Goal: Find specific page/section: Find specific page/section

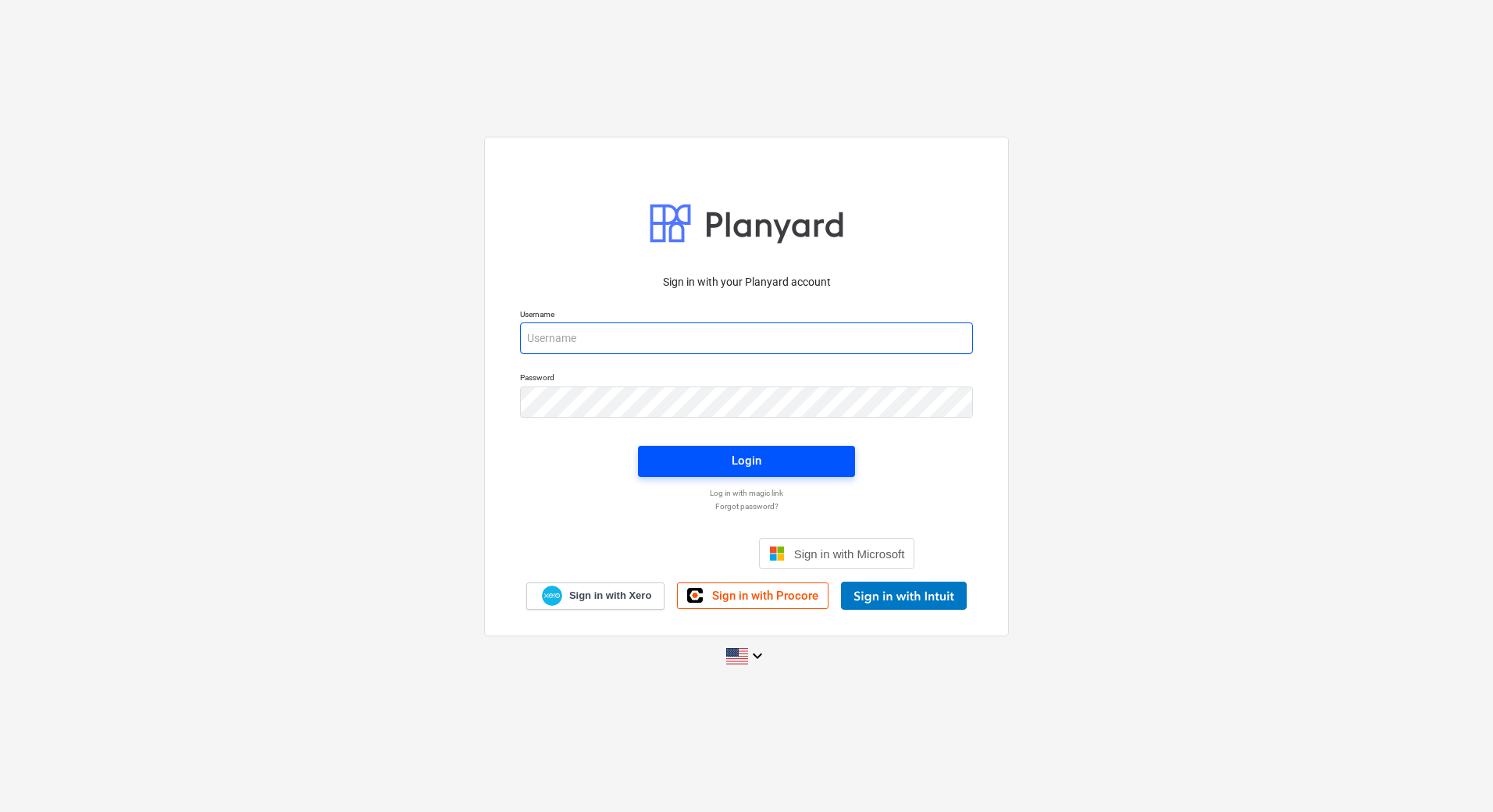
type input "[PERSON_NAME][EMAIL_ADDRESS][PERSON_NAME][DOMAIN_NAME]"
click at [662, 466] on span "Login" at bounding box center [746, 460] width 180 height 20
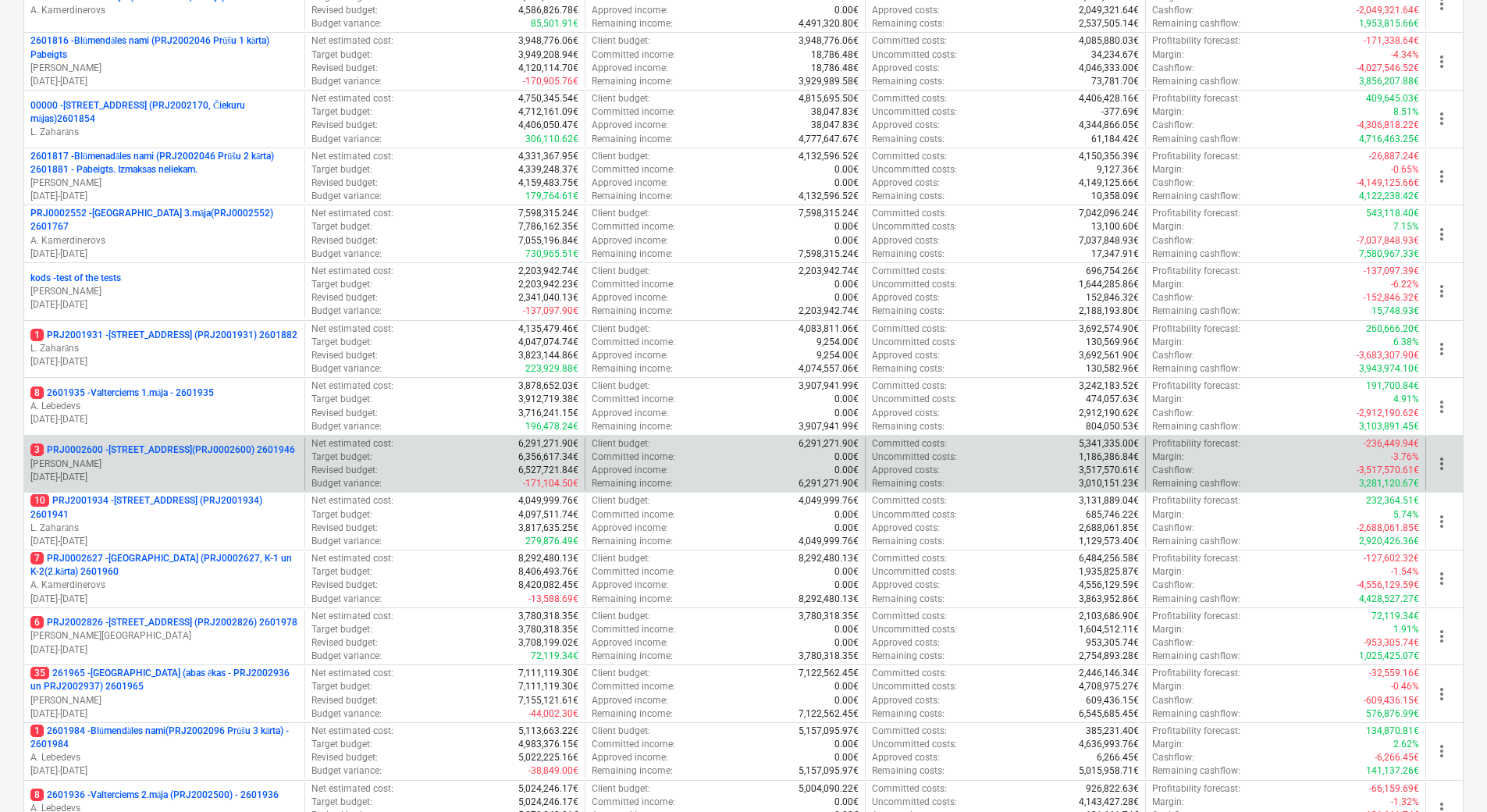
scroll to position [619, 0]
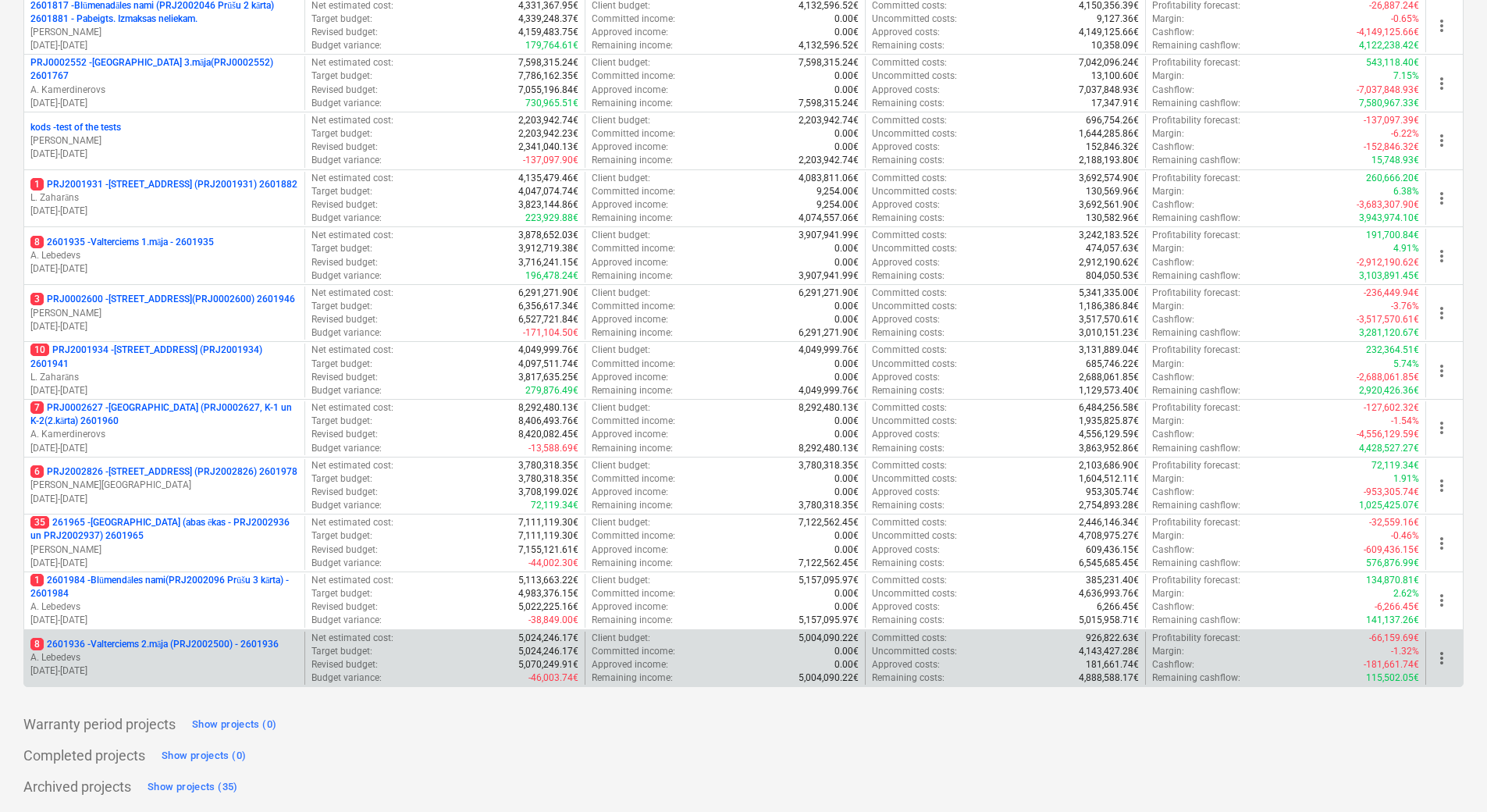
click at [146, 659] on p "A. Lebedevs" at bounding box center [164, 657] width 268 height 13
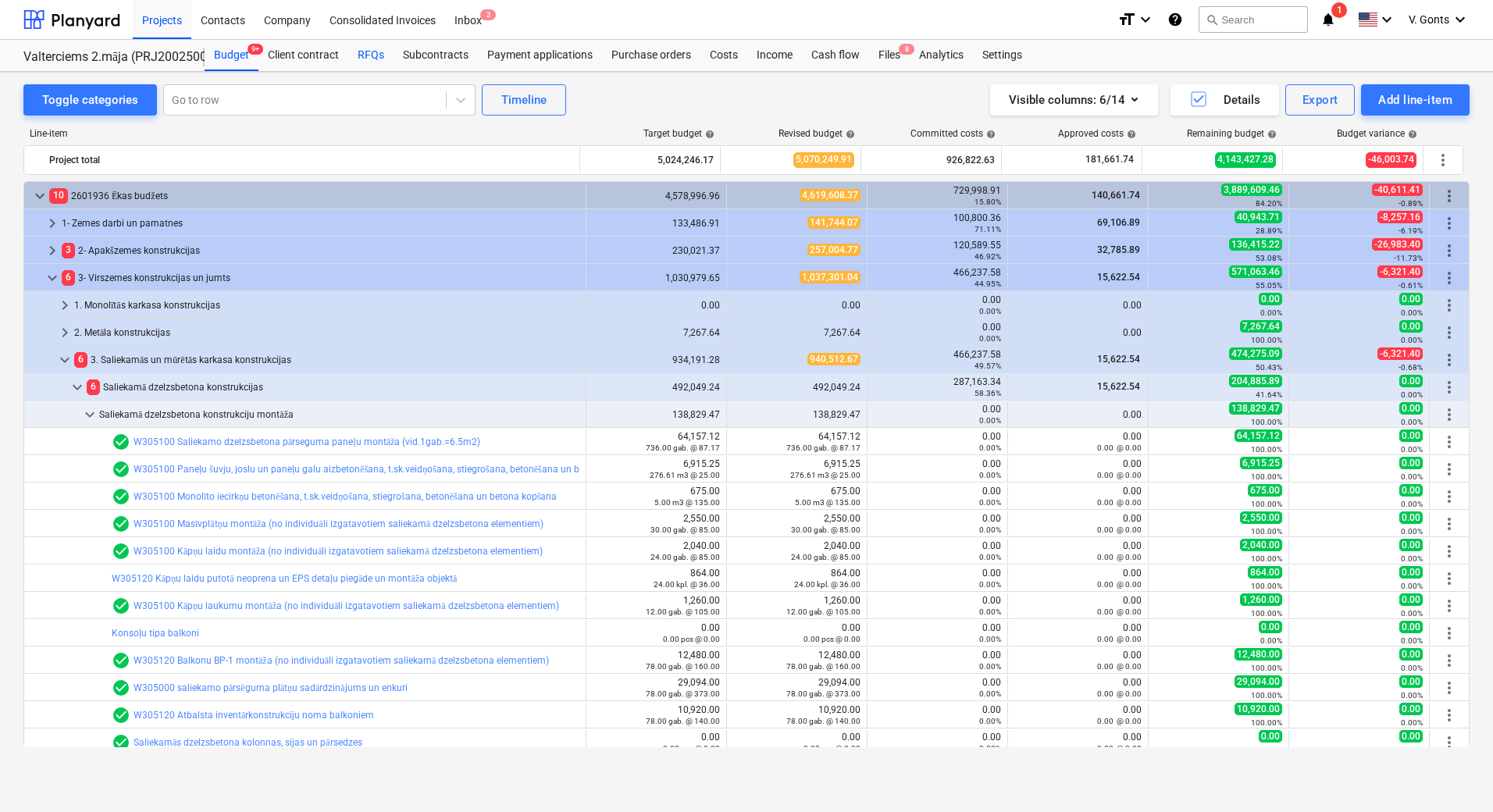
click at [365, 52] on div "RFQs" at bounding box center [370, 55] width 45 height 31
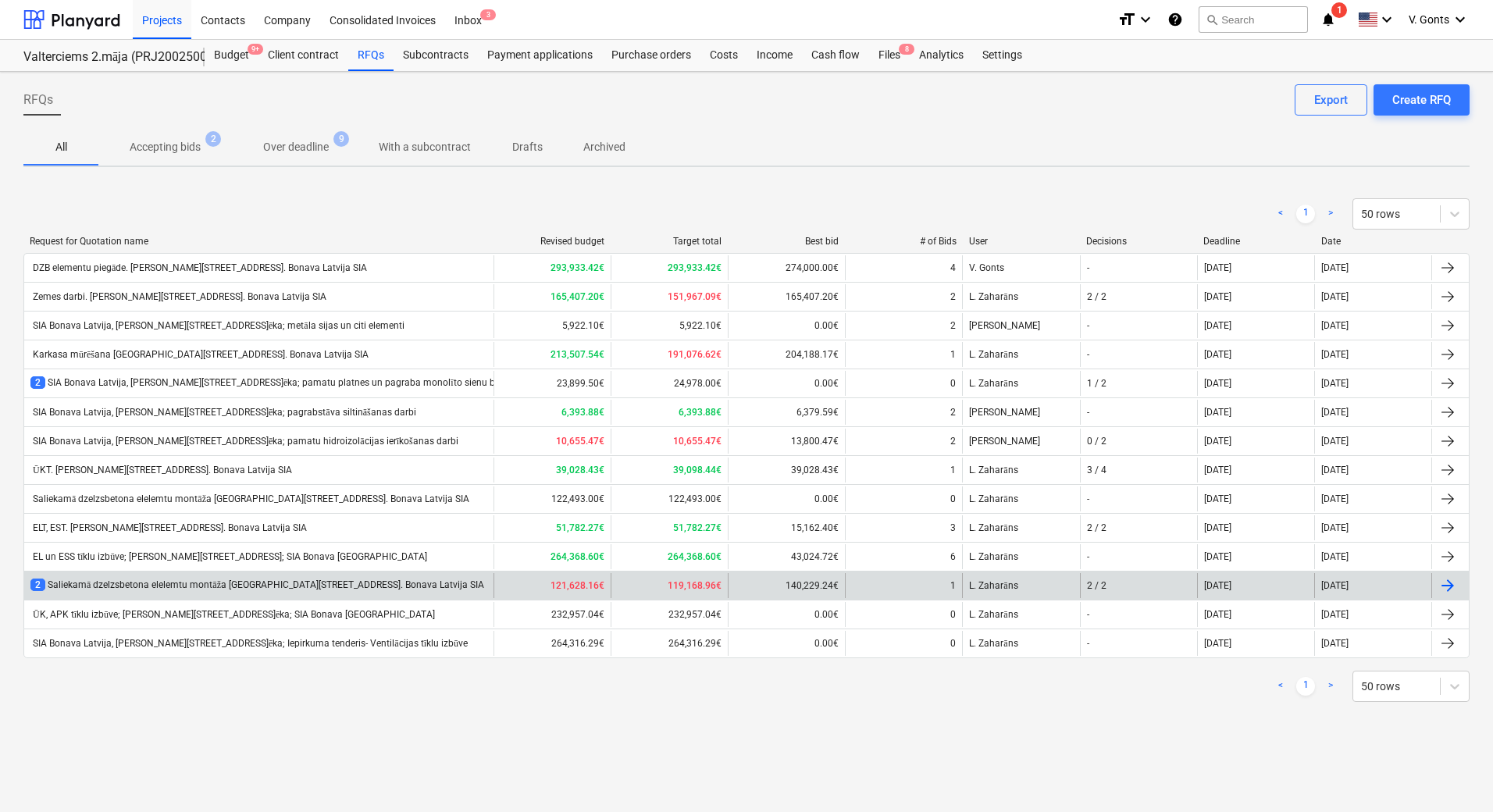
click at [415, 583] on div "2 Saliekamā dzelzsbetona elelemtu montāža [GEOGRAPHIC_DATA][STREET_ADDRESS]. Bo…" at bounding box center [257, 585] width 454 height 13
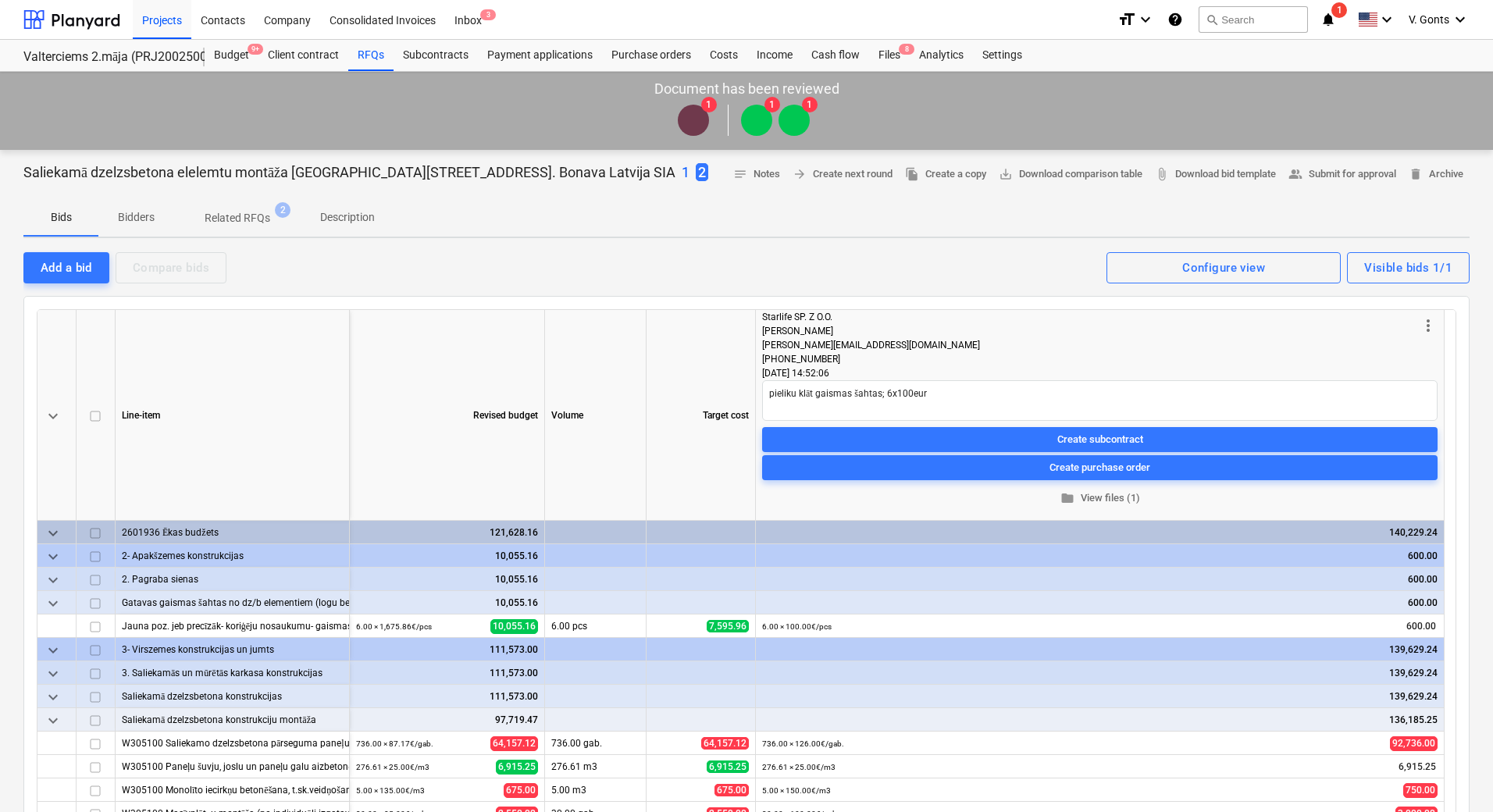
type textarea "x"
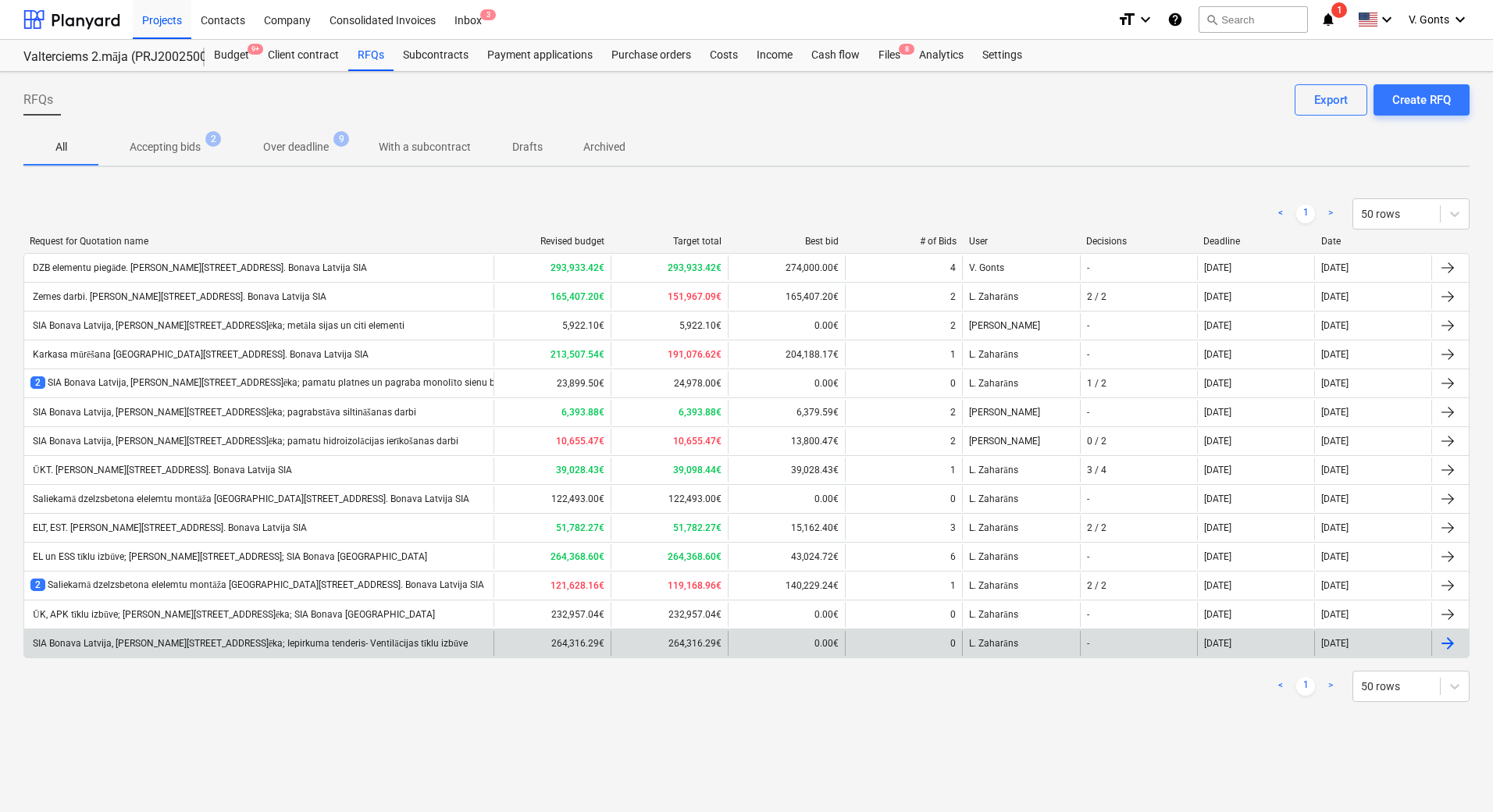
click at [228, 640] on div "SIA Bonava Latvija, [PERSON_NAME][STREET_ADDRESS]ēka; Iepirkuma tenderis- Venti…" at bounding box center [249, 644] width 437 height 12
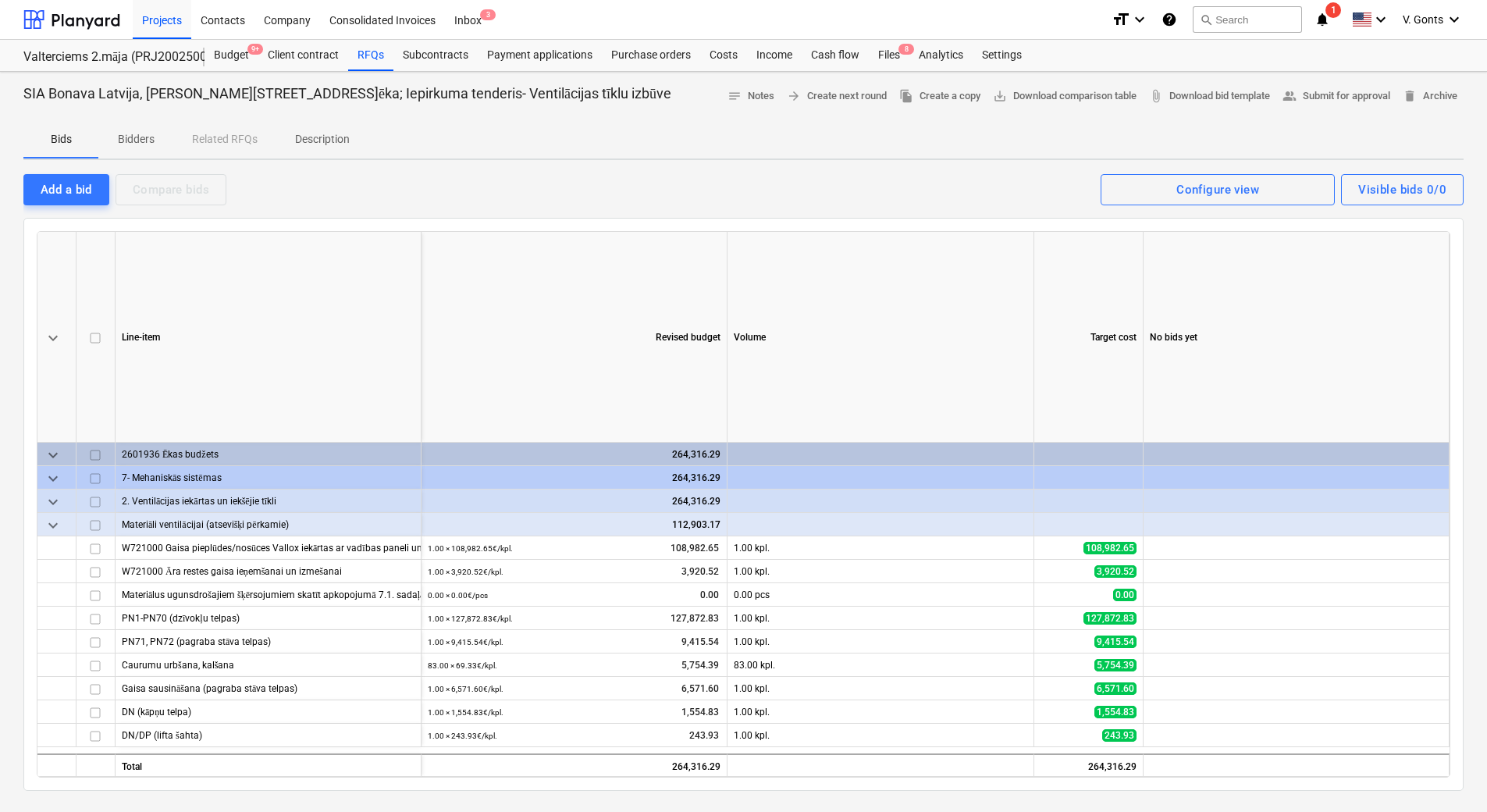
click at [129, 141] on p "Bidders" at bounding box center [135, 139] width 38 height 17
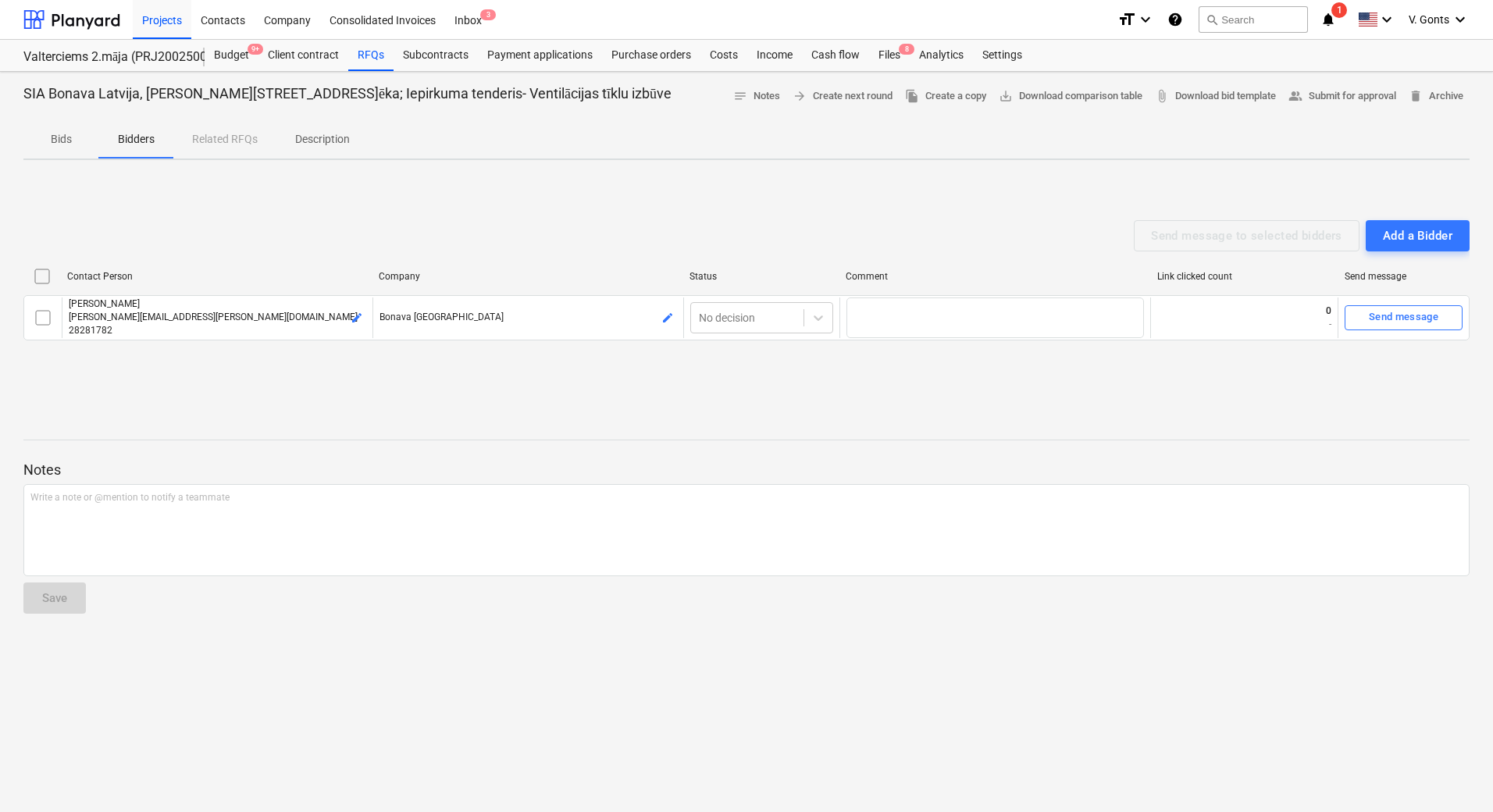
click at [57, 137] on p "Bids" at bounding box center [61, 139] width 38 height 17
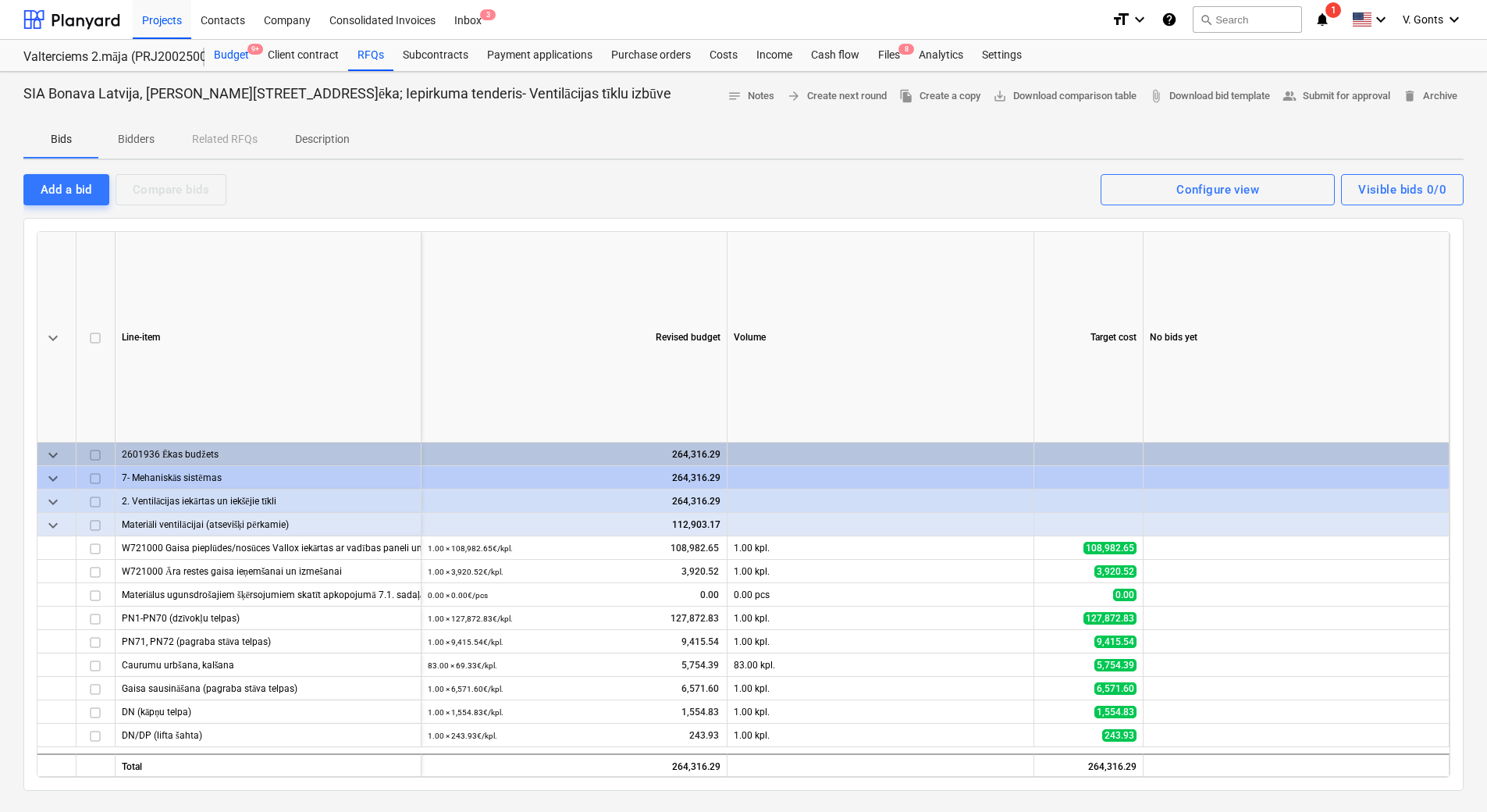
click at [238, 54] on div "Budget 9+" at bounding box center [231, 55] width 54 height 31
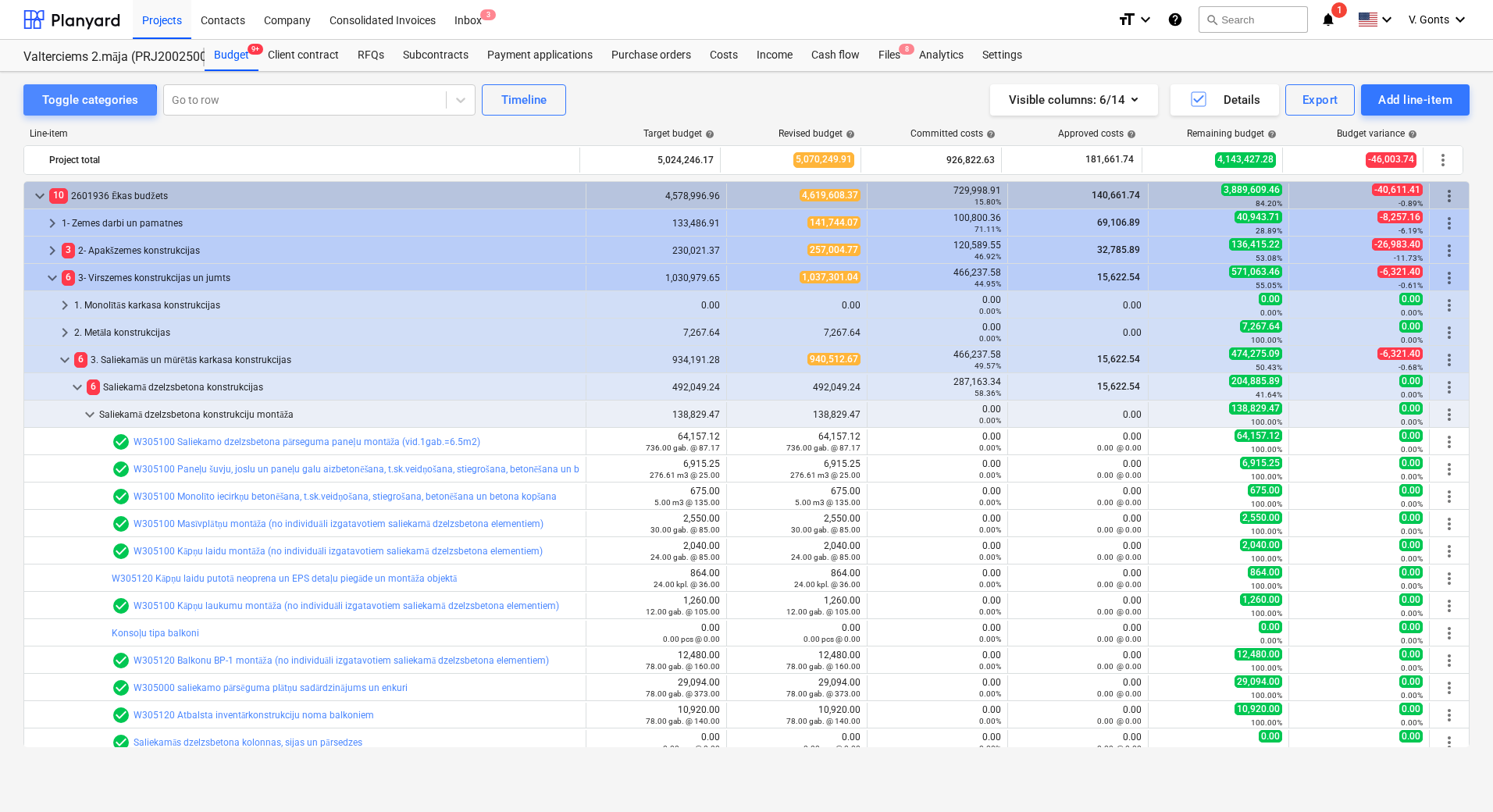
click at [70, 104] on div "Toggle categories" at bounding box center [90, 100] width 96 height 20
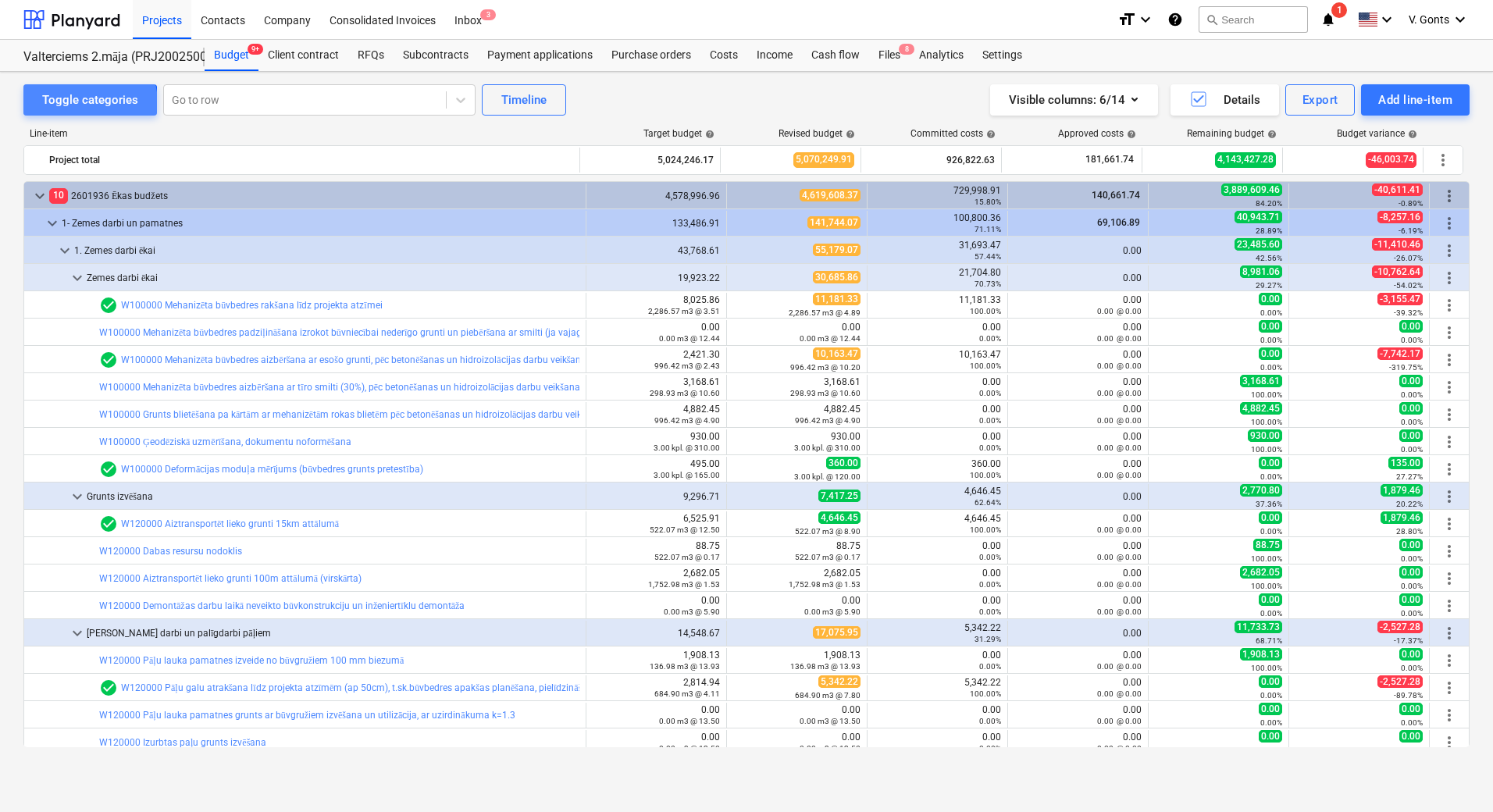
click at [70, 104] on div "Toggle categories" at bounding box center [90, 100] width 96 height 20
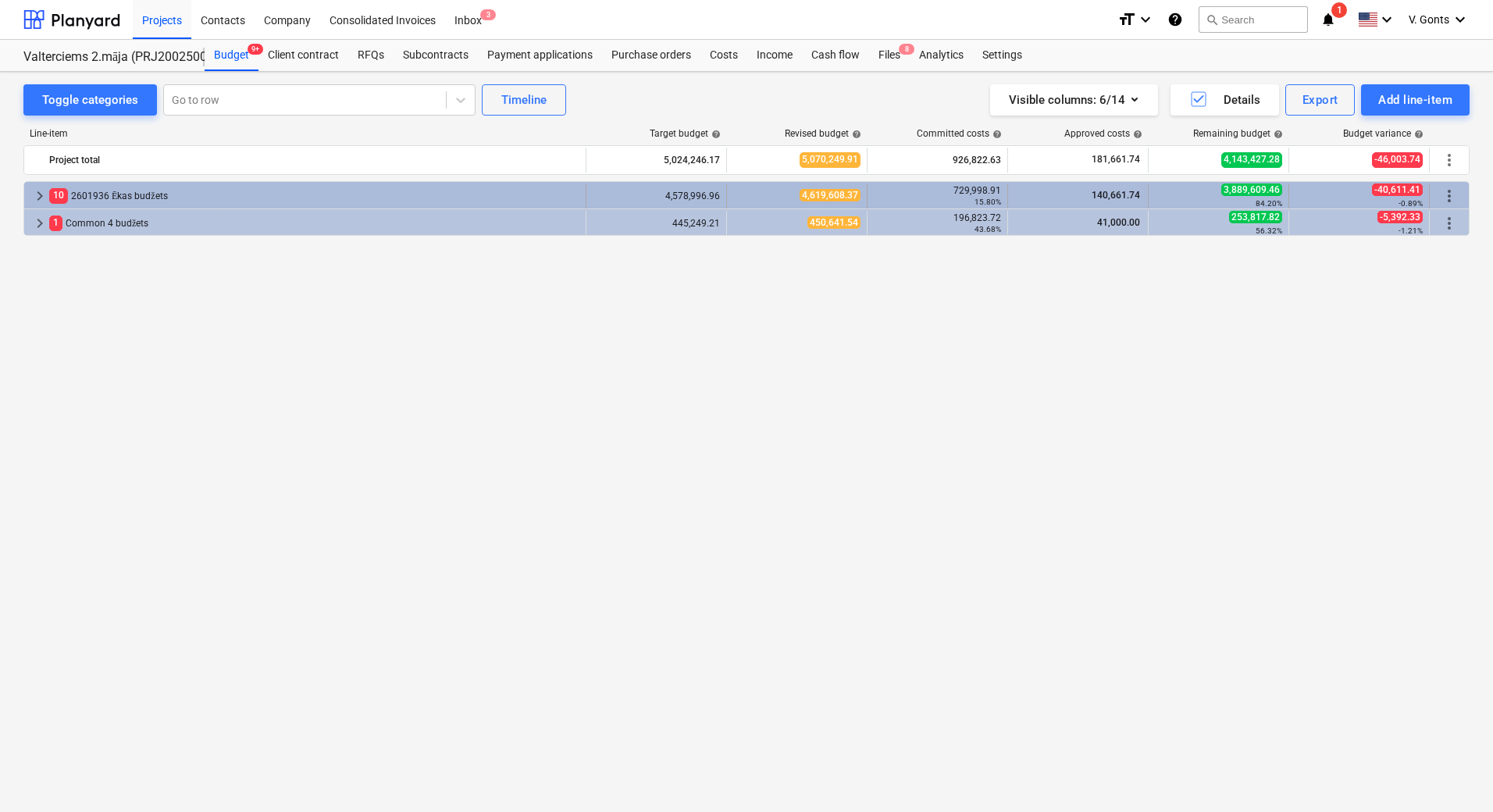
click at [41, 195] on span "keyboard_arrow_right" at bounding box center [40, 196] width 18 height 18
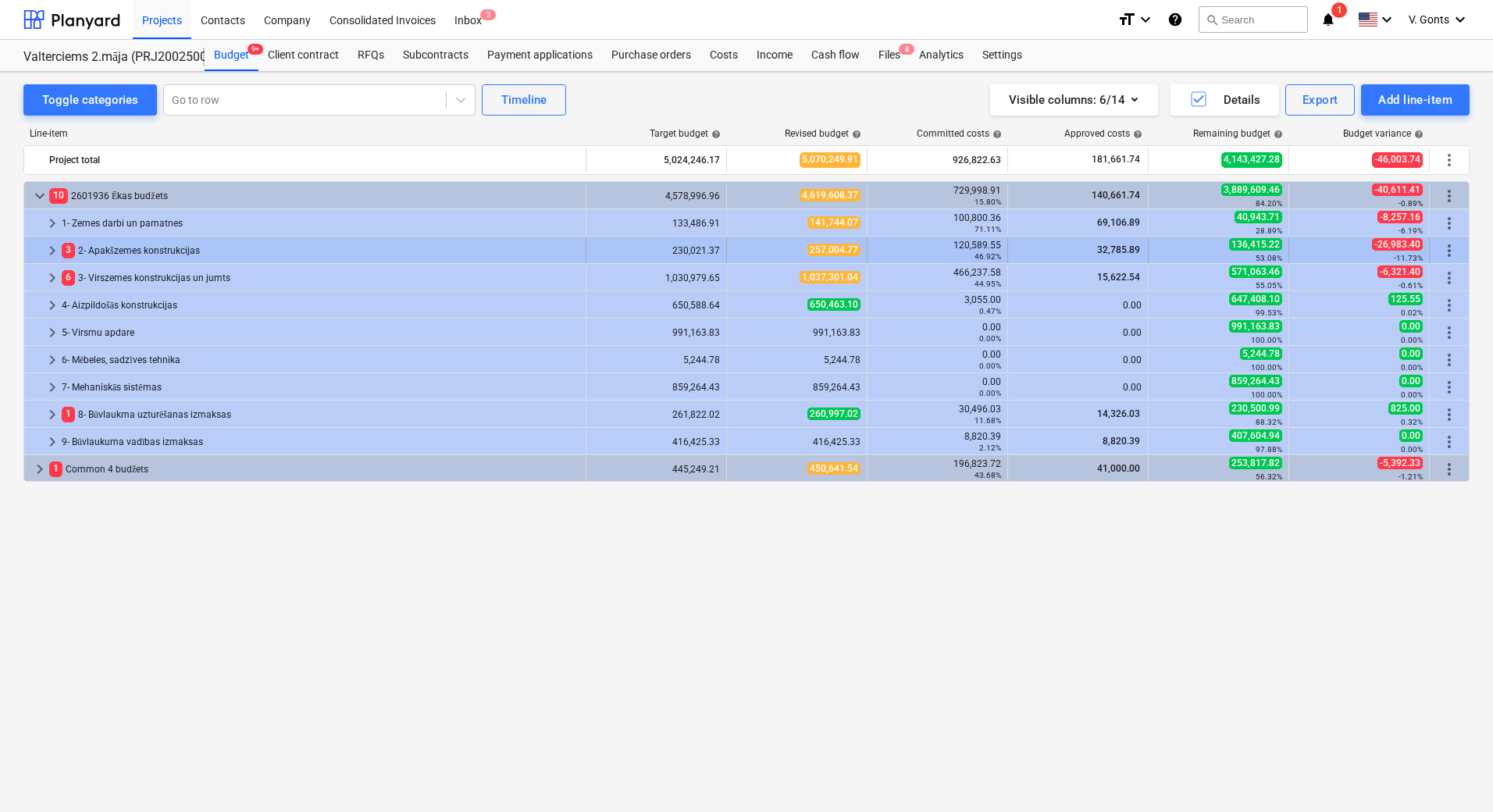
click at [51, 249] on span "keyboard_arrow_right" at bounding box center [52, 250] width 18 height 18
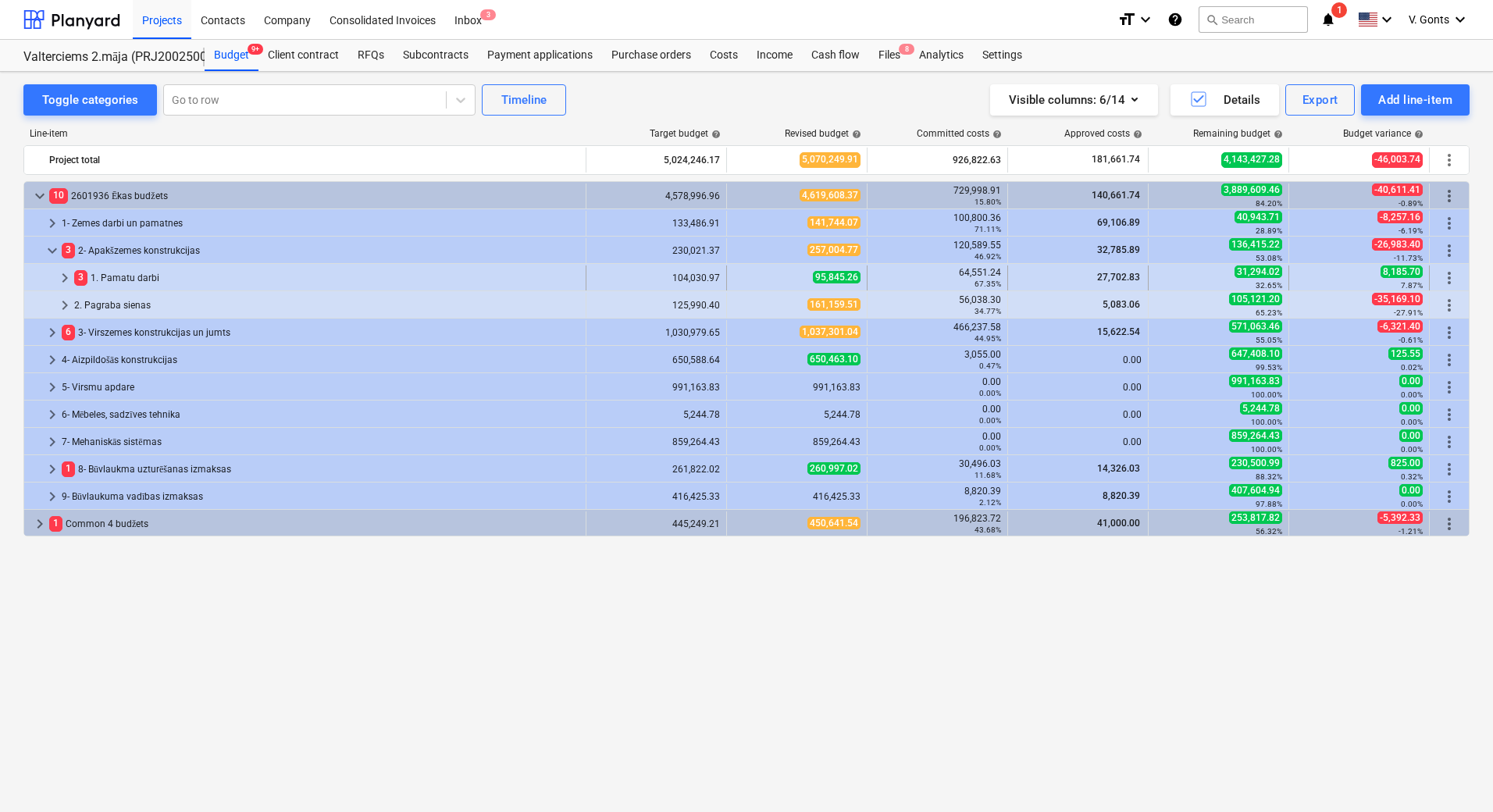
click at [67, 273] on span "keyboard_arrow_right" at bounding box center [64, 278] width 18 height 18
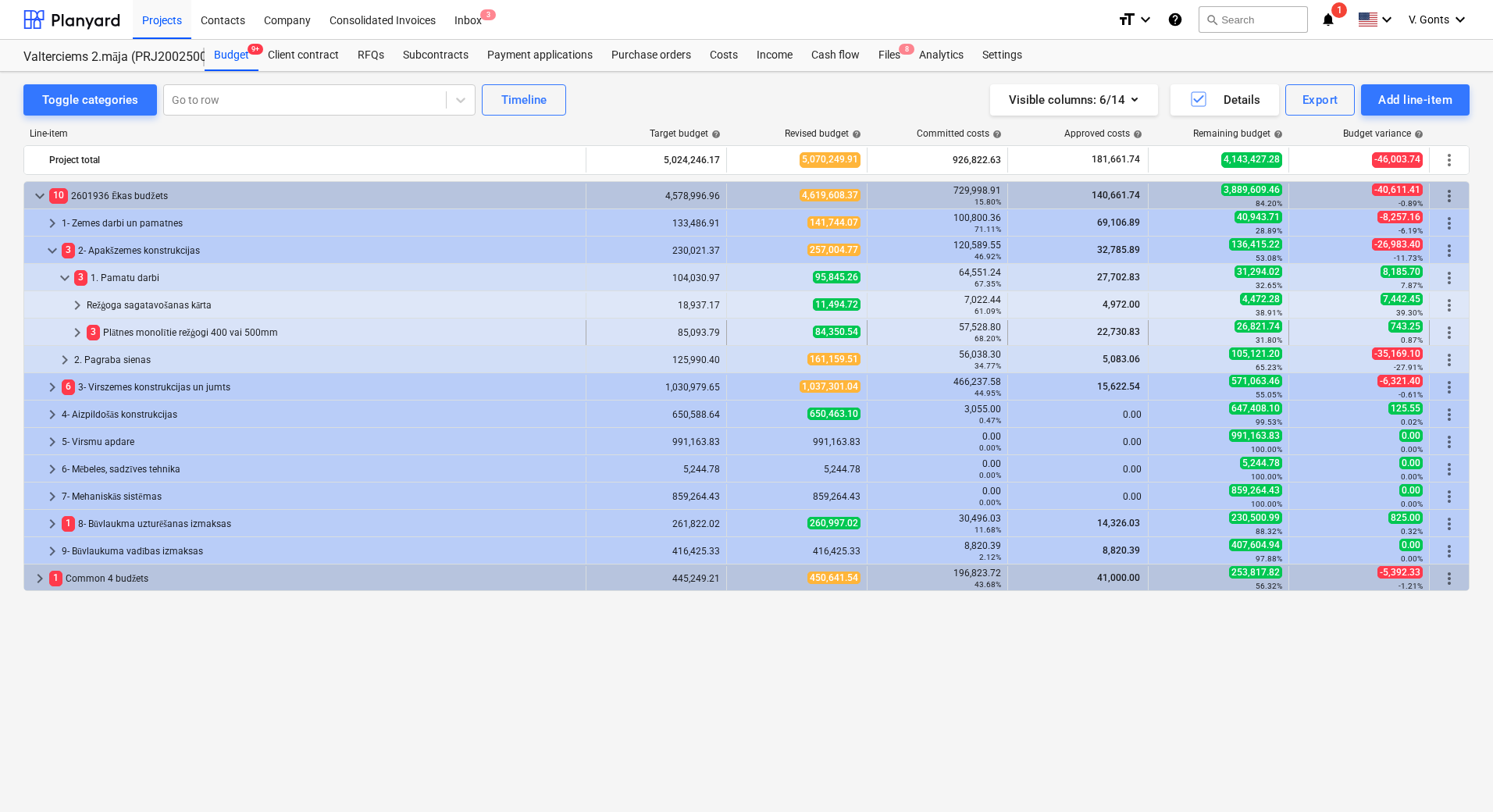
click at [84, 327] on span "keyboard_arrow_right" at bounding box center [77, 332] width 18 height 18
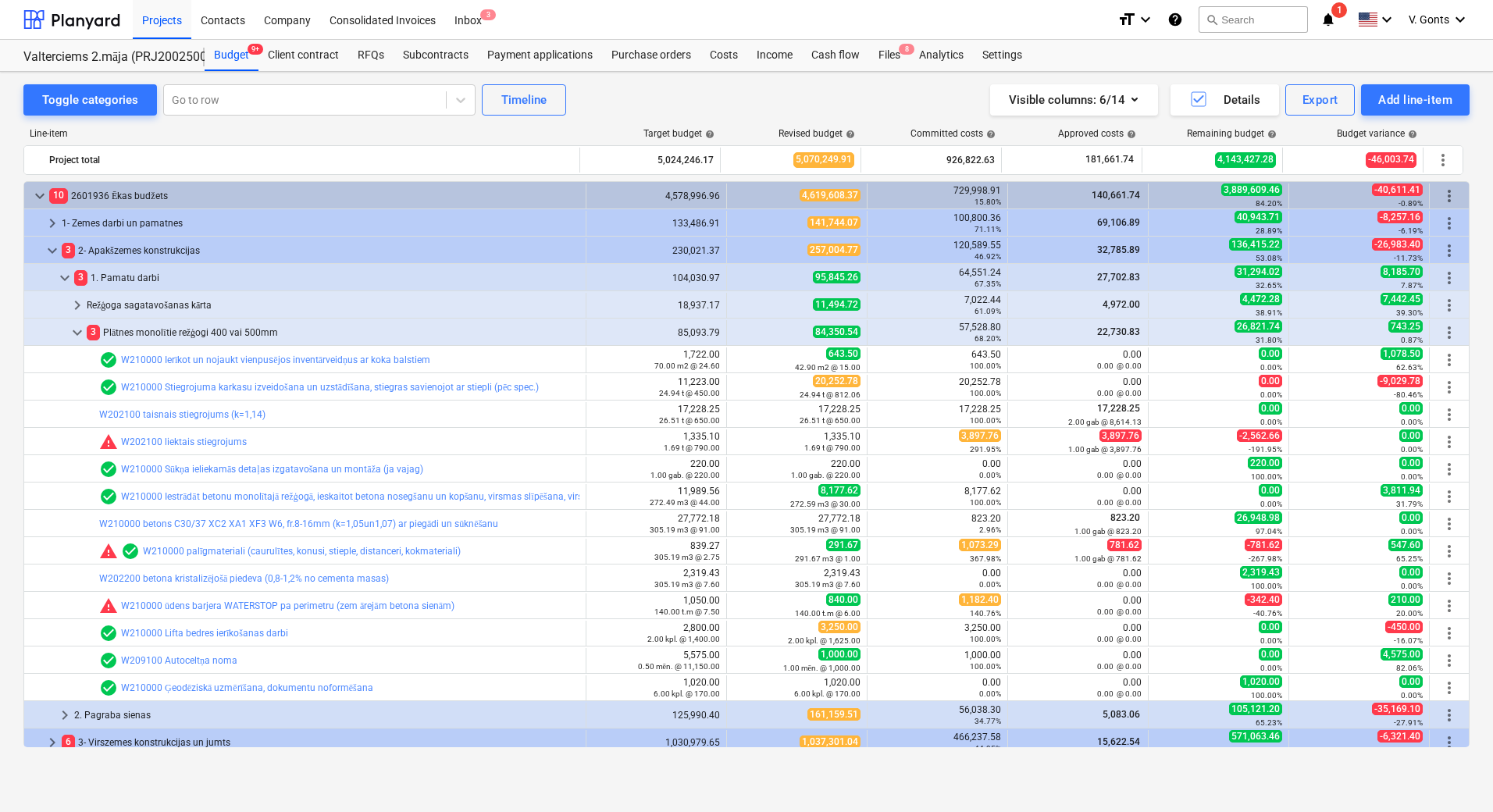
scroll to position [157, 0]
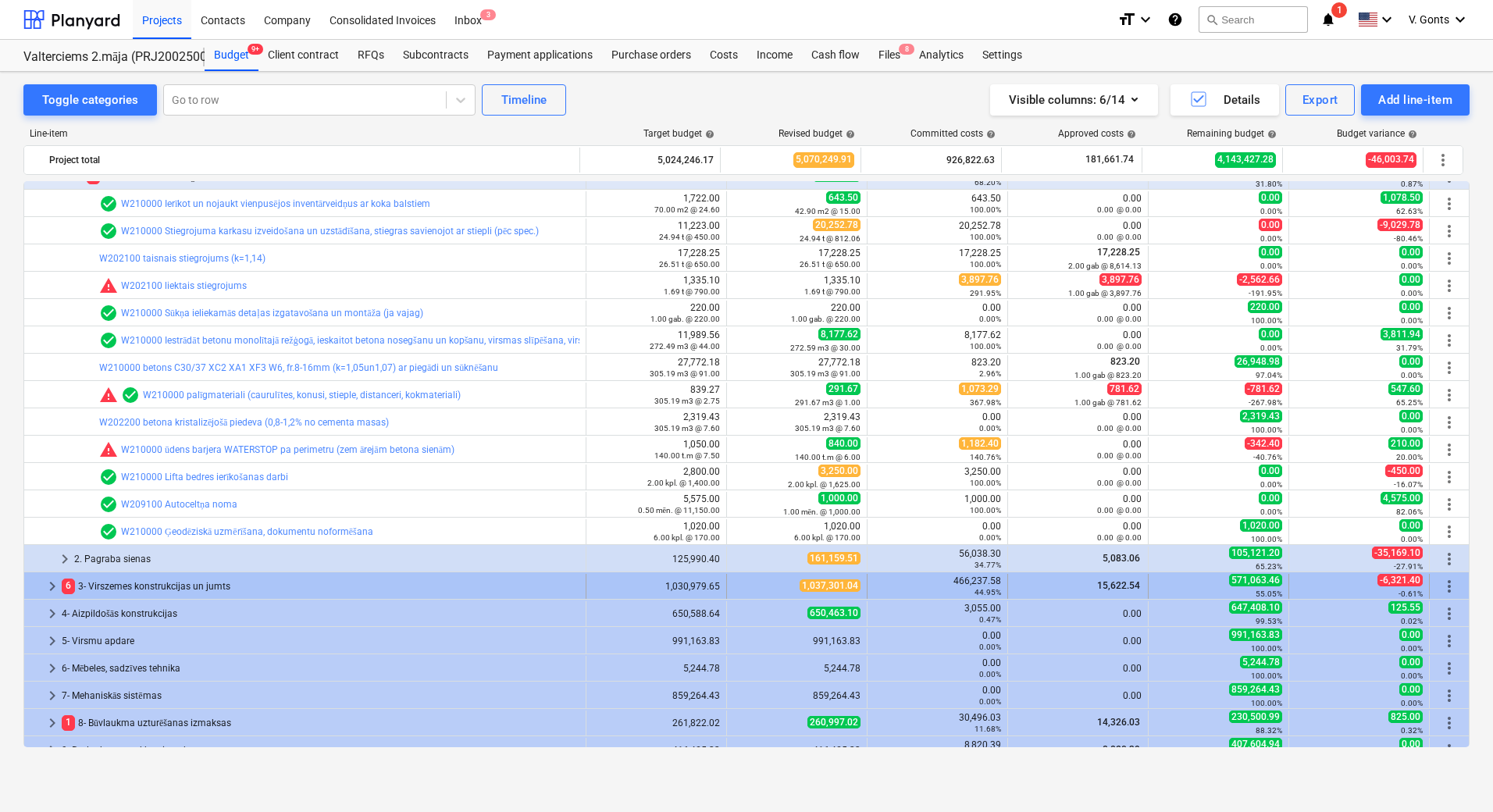
click at [54, 590] on span "keyboard_arrow_right" at bounding box center [52, 586] width 18 height 18
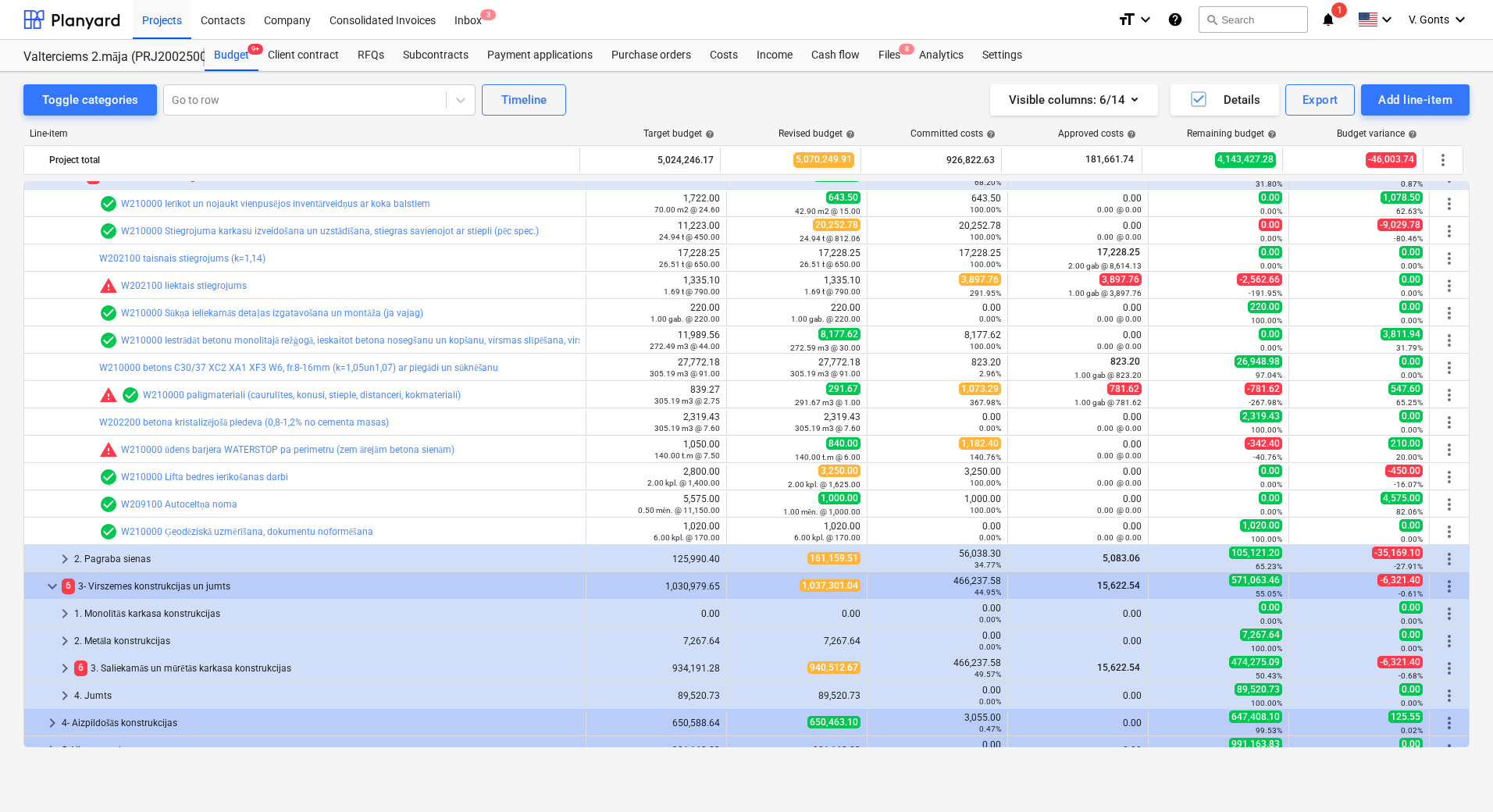
scroll to position [234, 0]
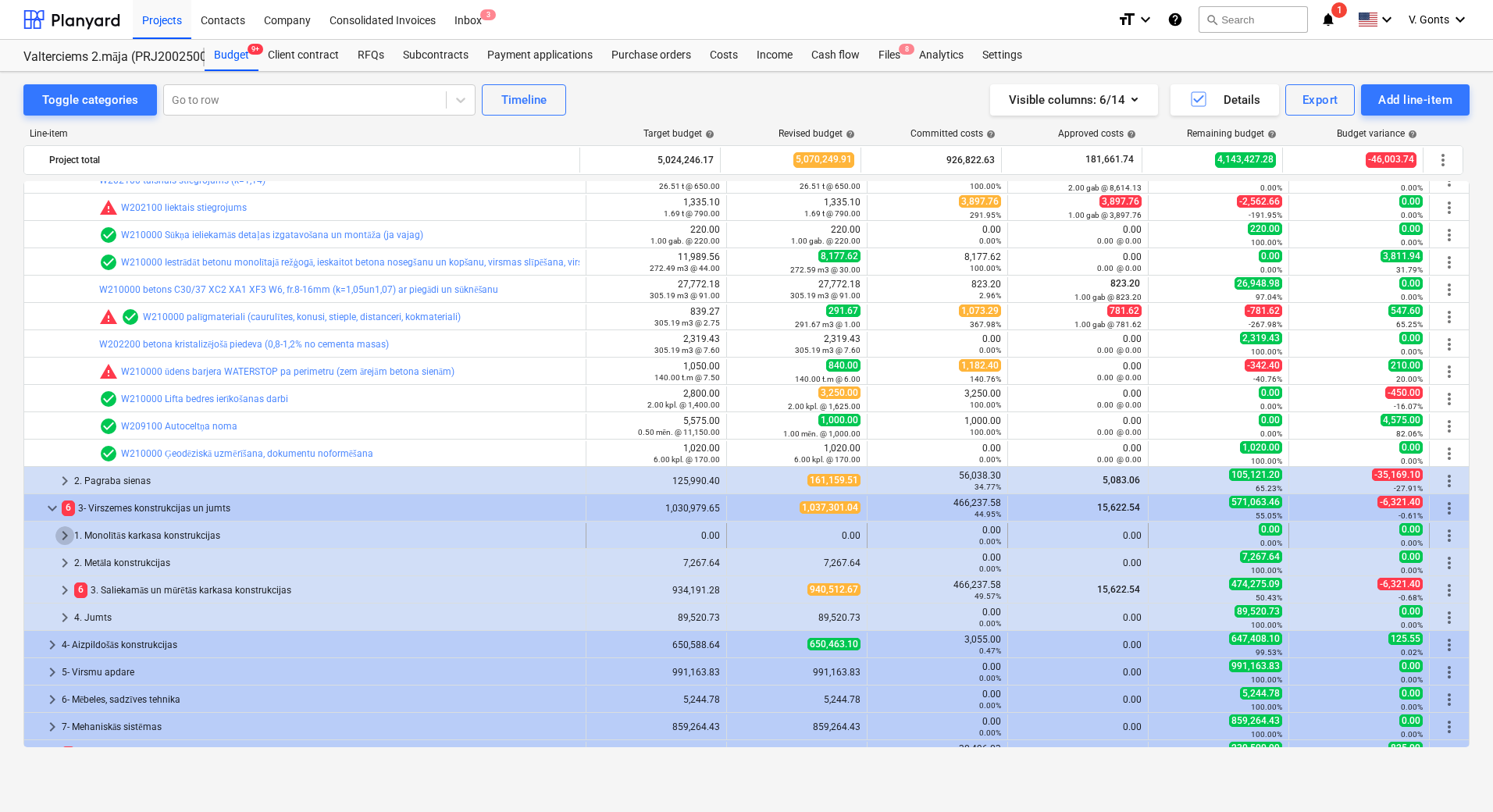
click at [61, 534] on span "keyboard_arrow_right" at bounding box center [64, 536] width 18 height 18
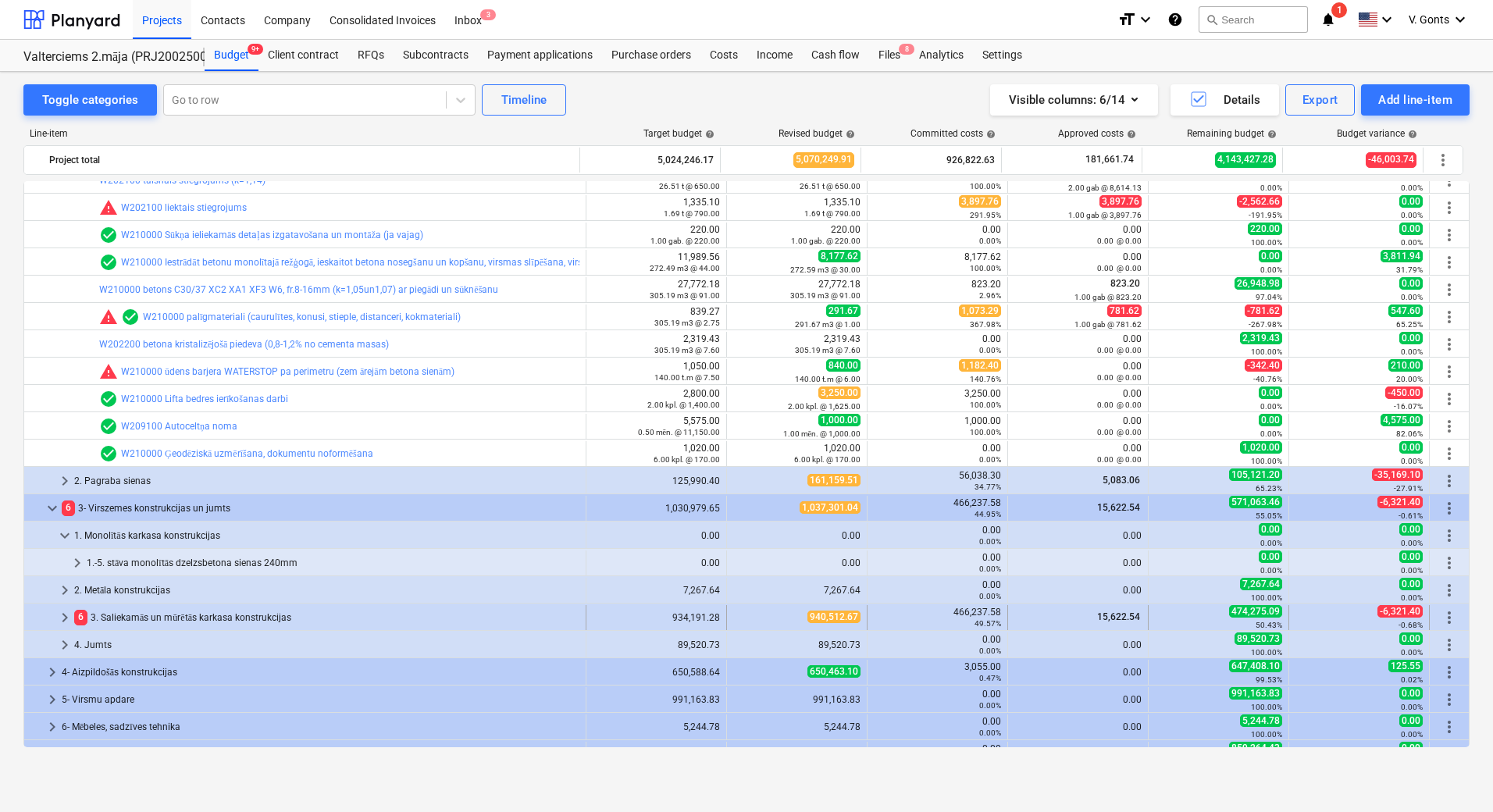
click at [72, 619] on span "keyboard_arrow_right" at bounding box center [64, 618] width 18 height 18
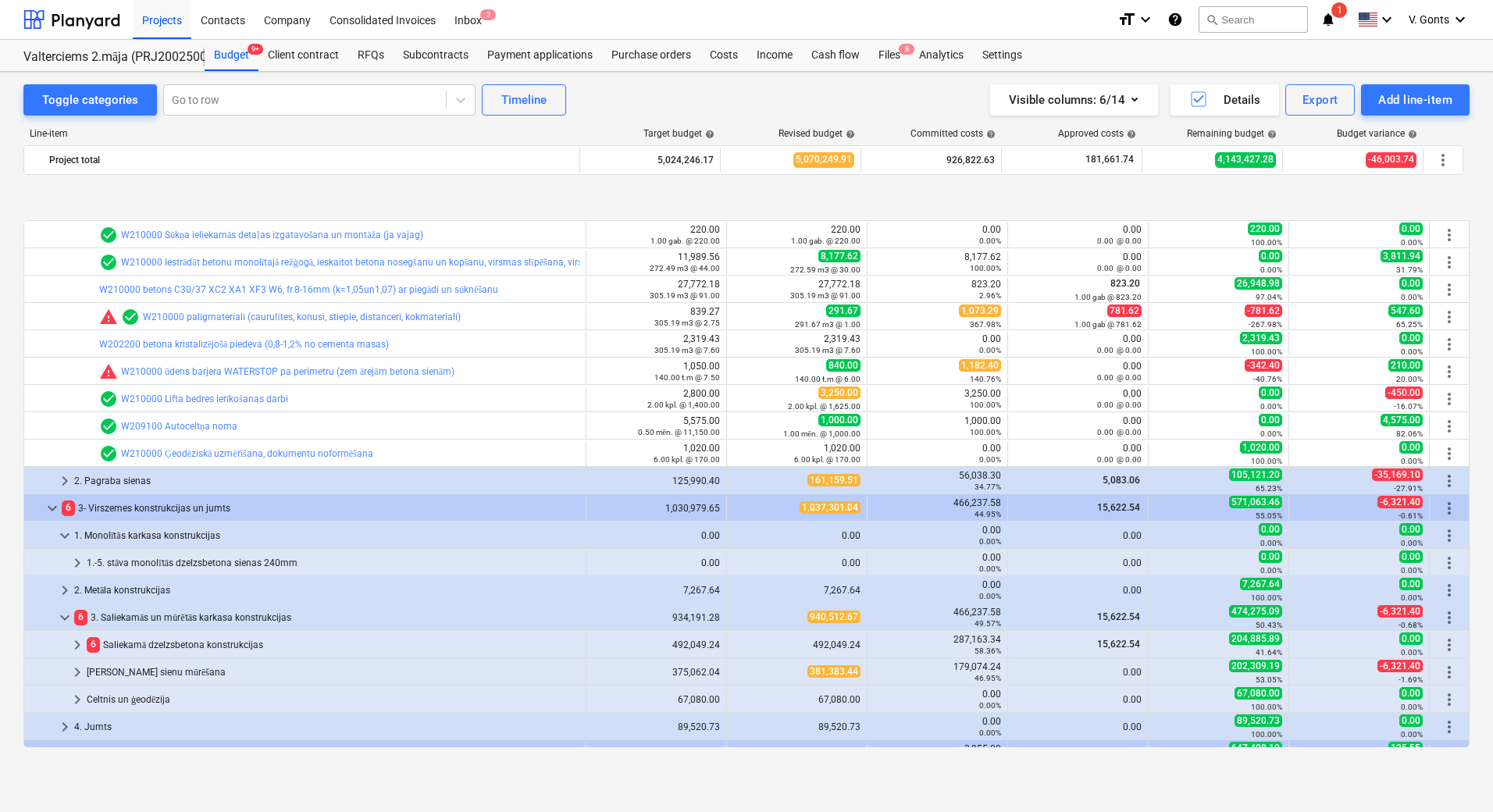
scroll to position [312, 0]
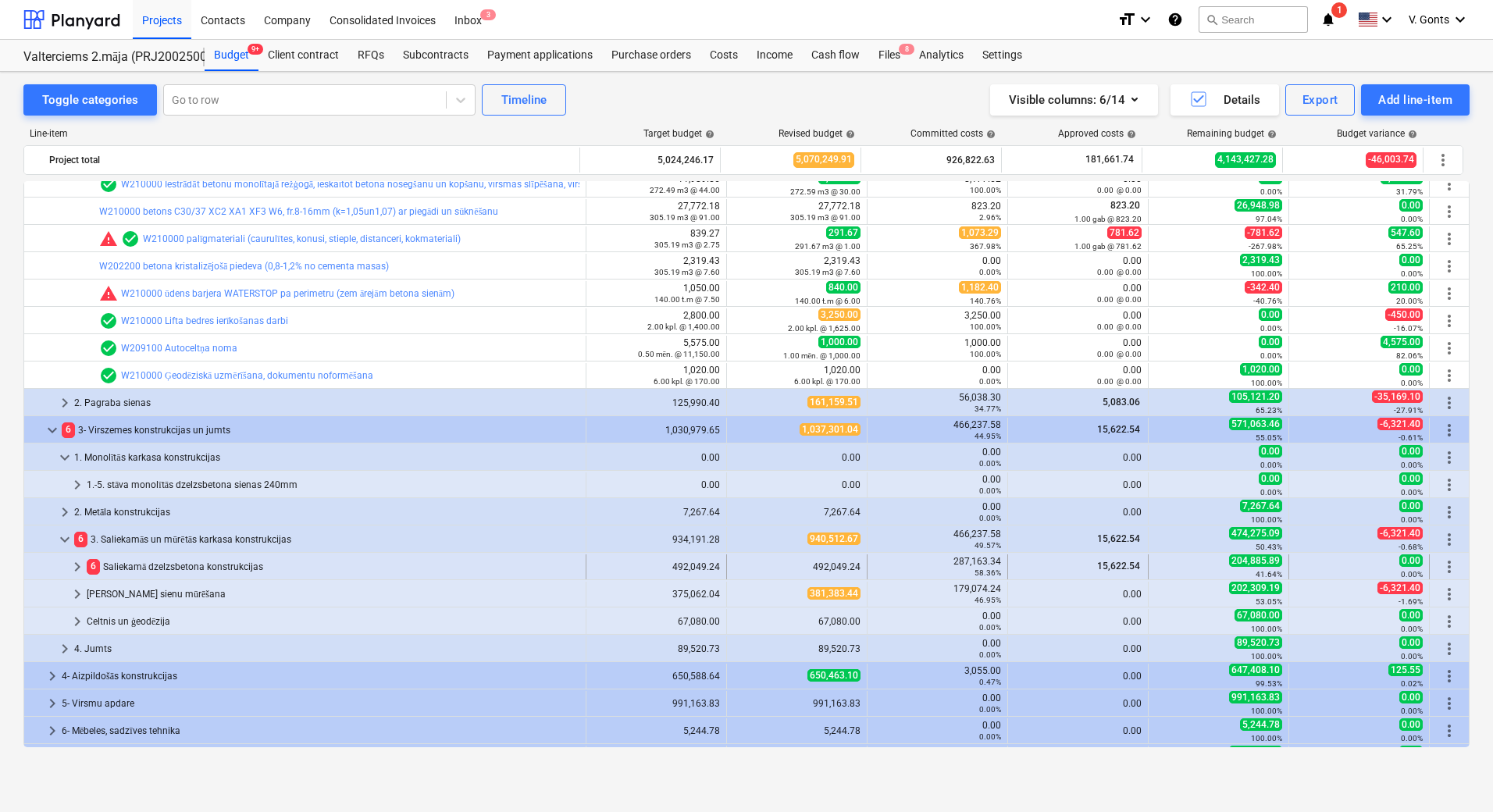
click at [138, 568] on div "6 Saliekamā dzelzsbetona konstrukcijas" at bounding box center [332, 566] width 493 height 25
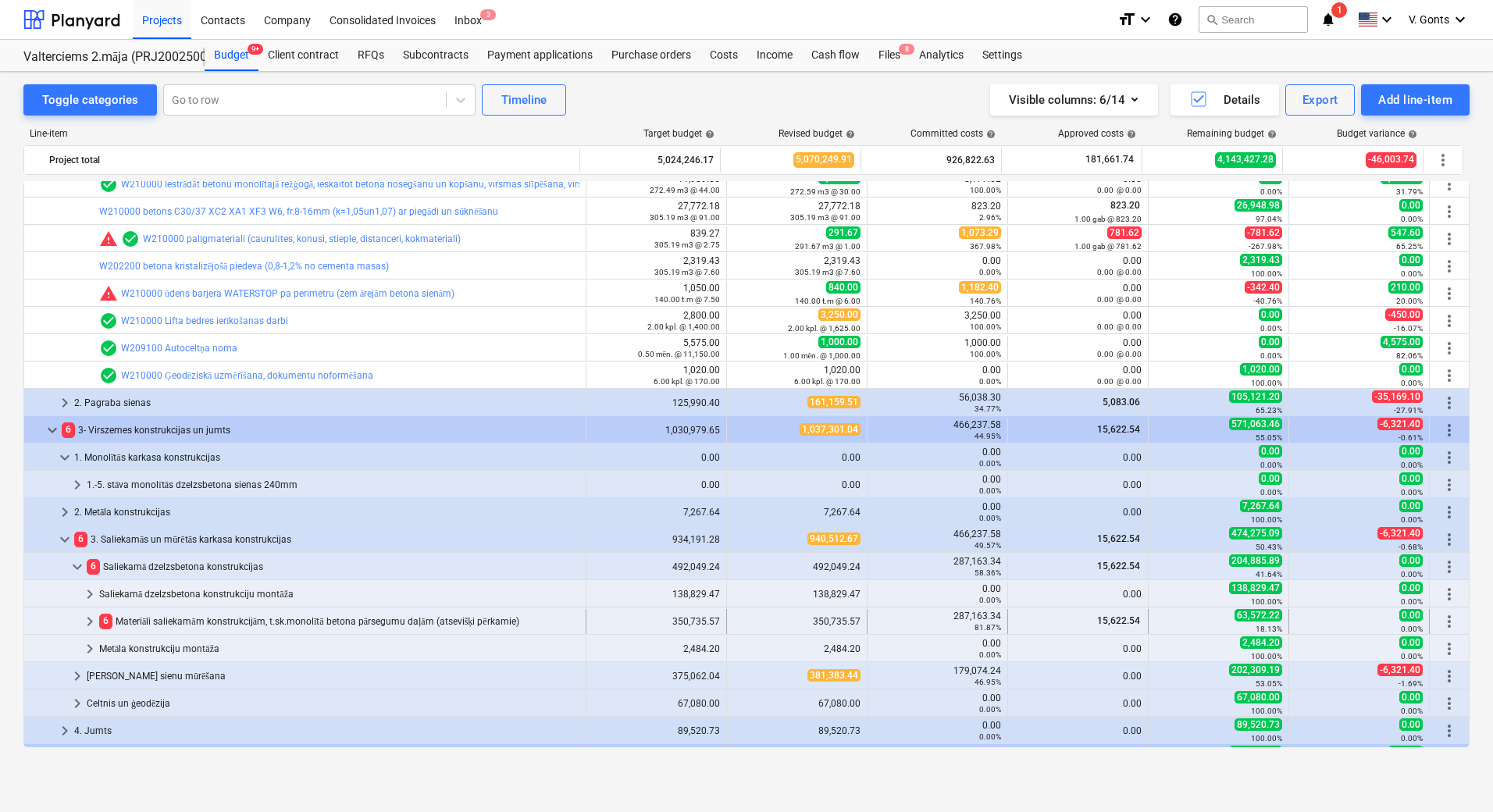
click at [143, 619] on div "6 Materiāli saliekamām konstrukcijām, t.sk.monolītā betona pārsegumu daļām (ats…" at bounding box center [340, 621] width 481 height 25
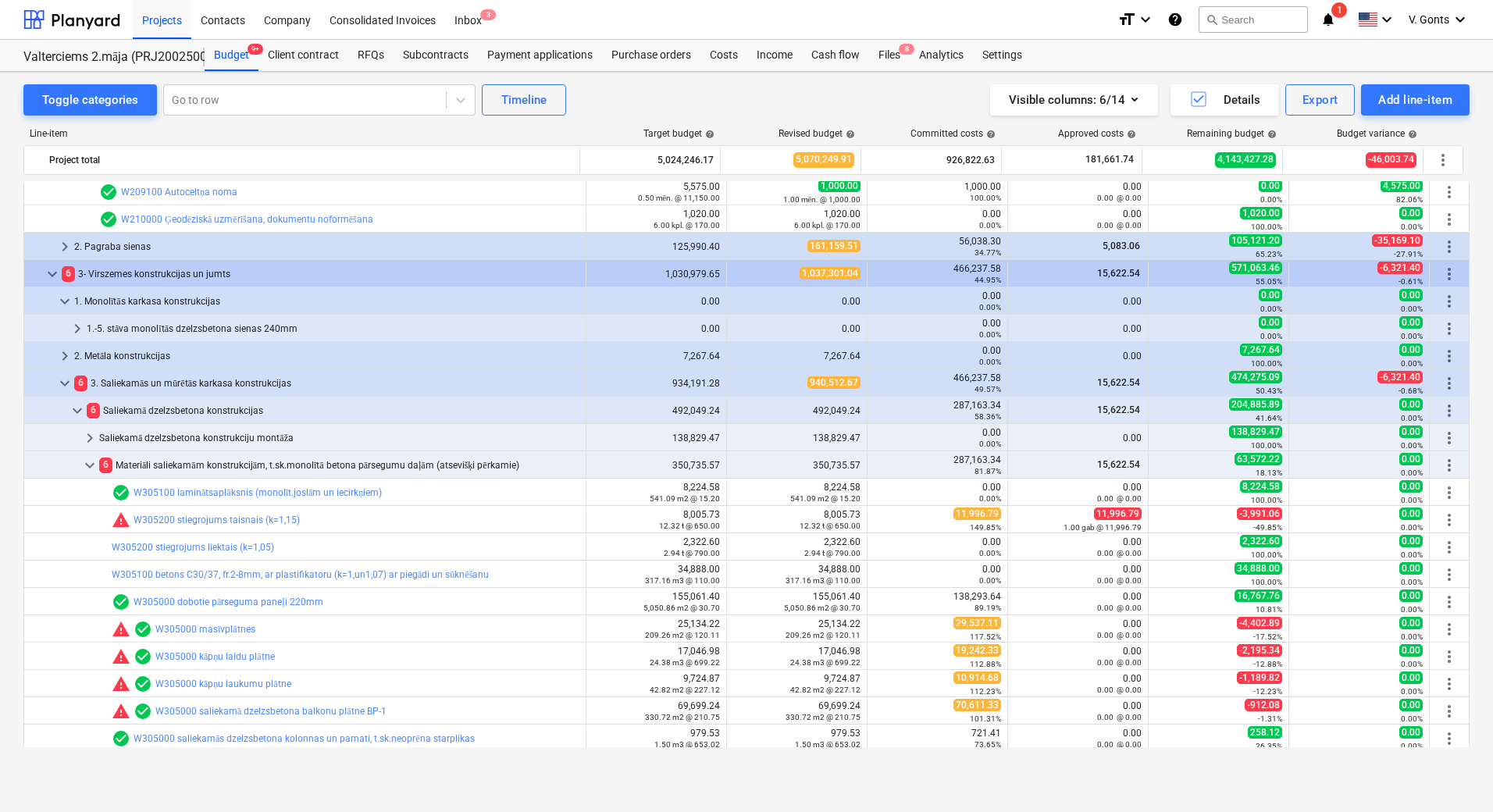
scroll to position [781, 0]
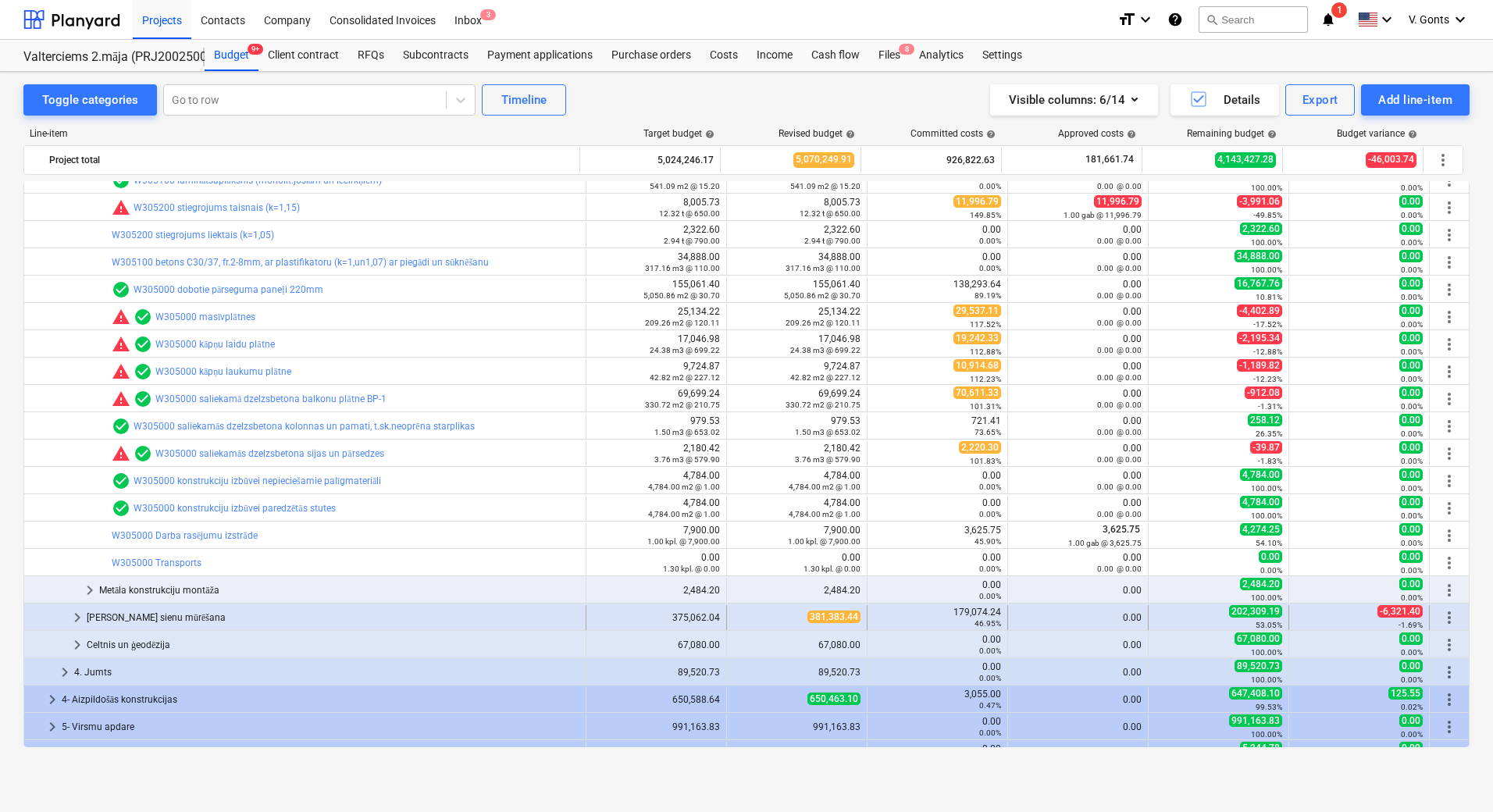
click at [154, 615] on div "[PERSON_NAME] sienu mūrēšana" at bounding box center [332, 617] width 493 height 25
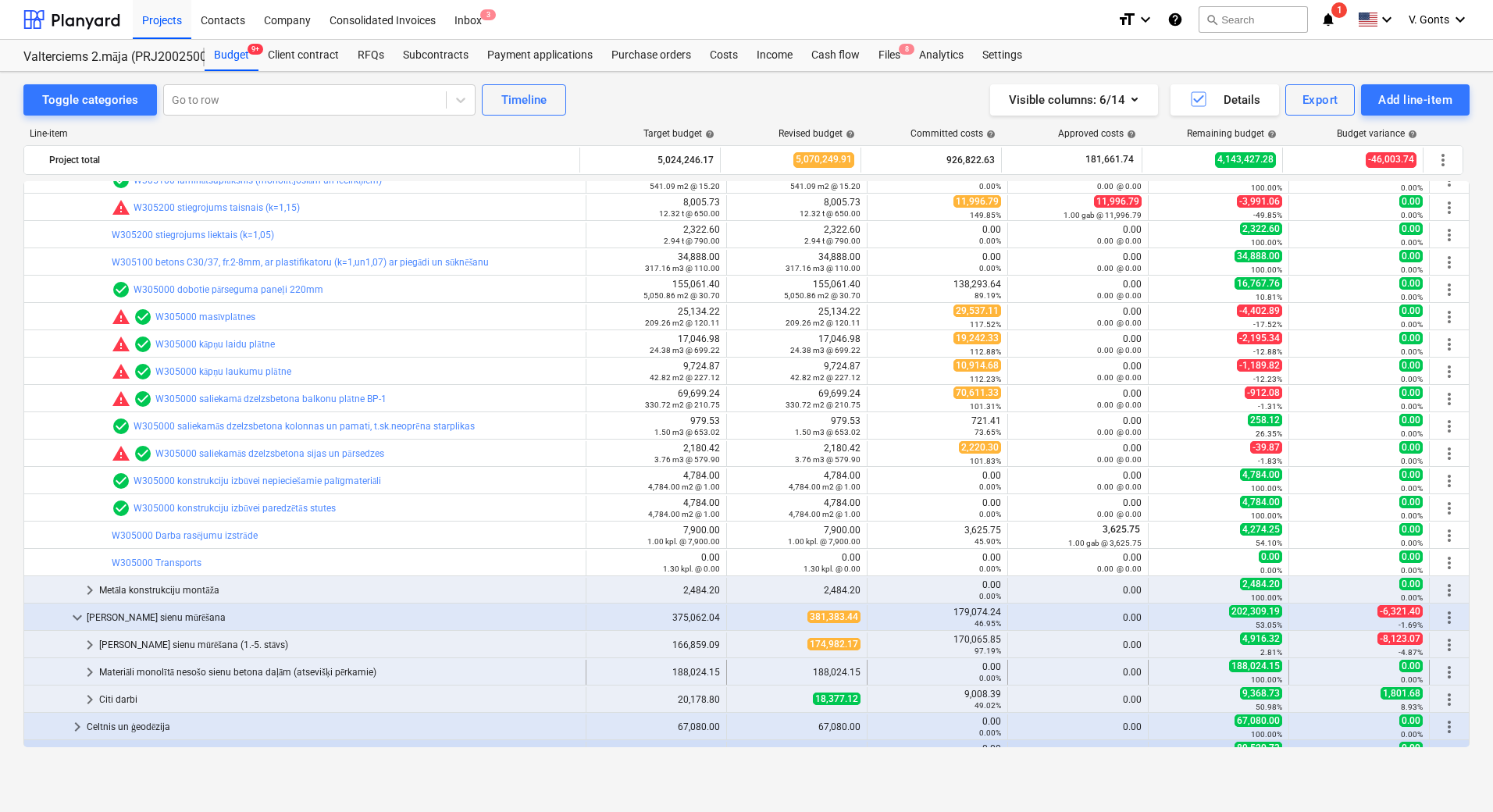
click at [157, 674] on div "Materiāli monolītā nesošo sienu betona daļām (atsevišķi pērkamie)" at bounding box center [340, 672] width 481 height 25
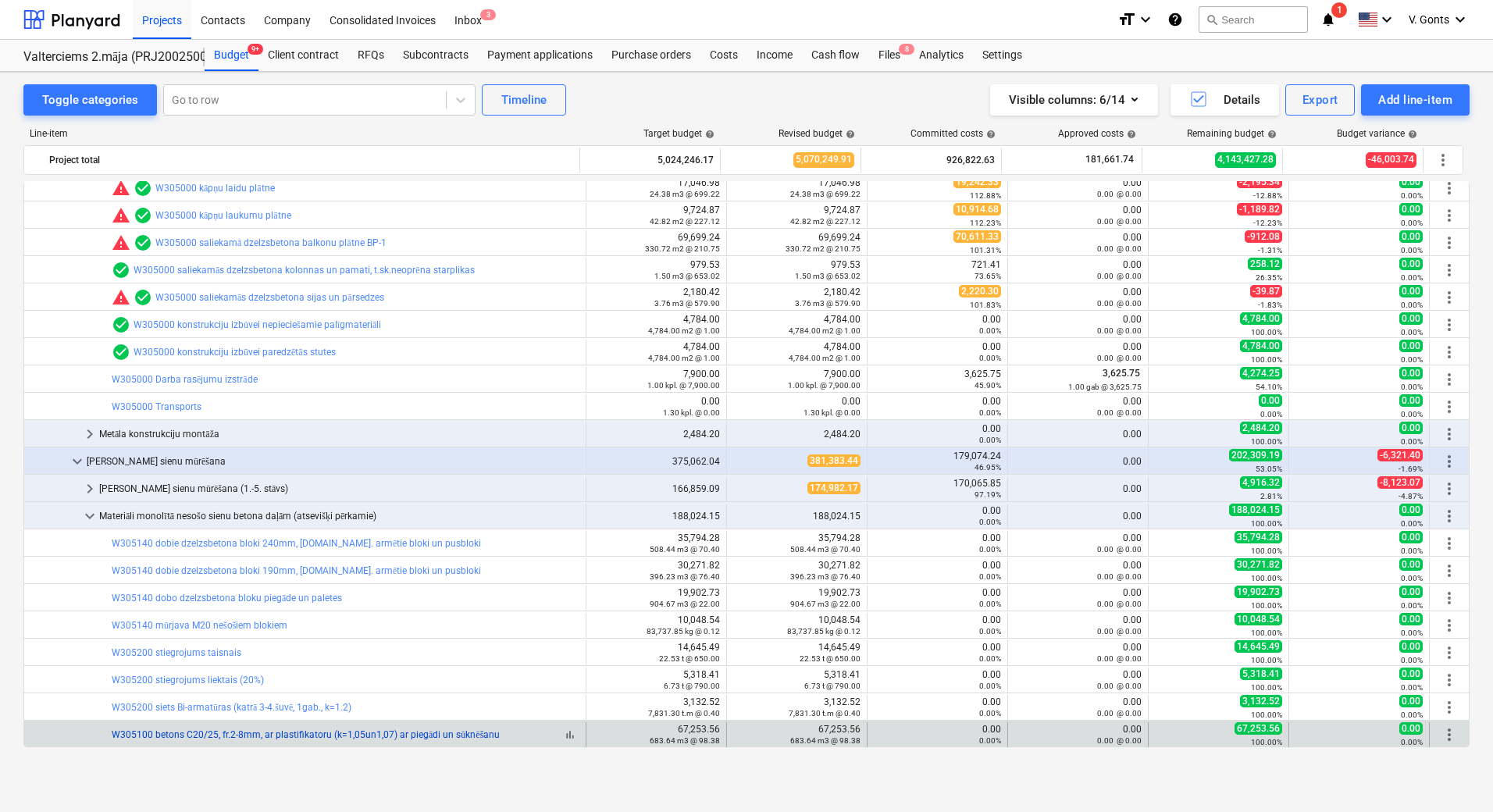
scroll to position [1015, 0]
